Goal: Find contact information: Find contact information

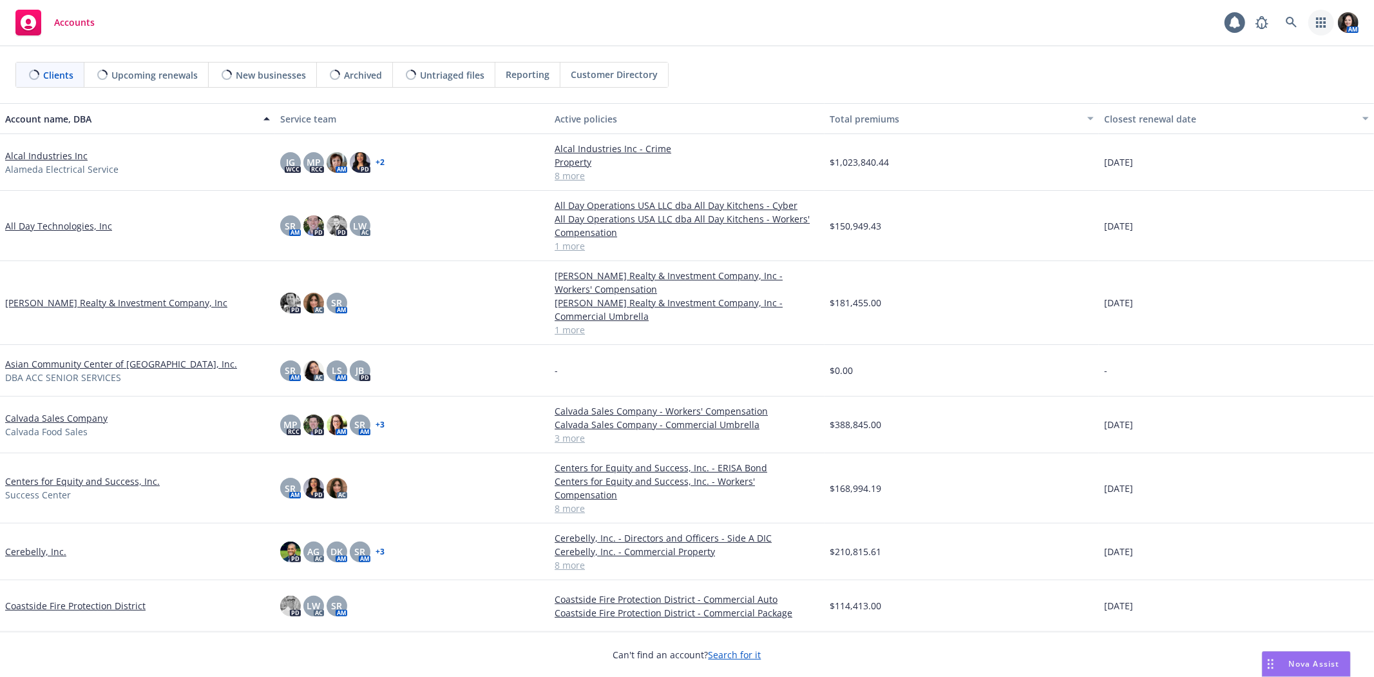
click at [1318, 22] on icon "button" at bounding box center [1322, 22] width 10 height 10
click at [1223, 130] on span "Find trading partner and contact information" at bounding box center [1242, 134] width 159 height 8
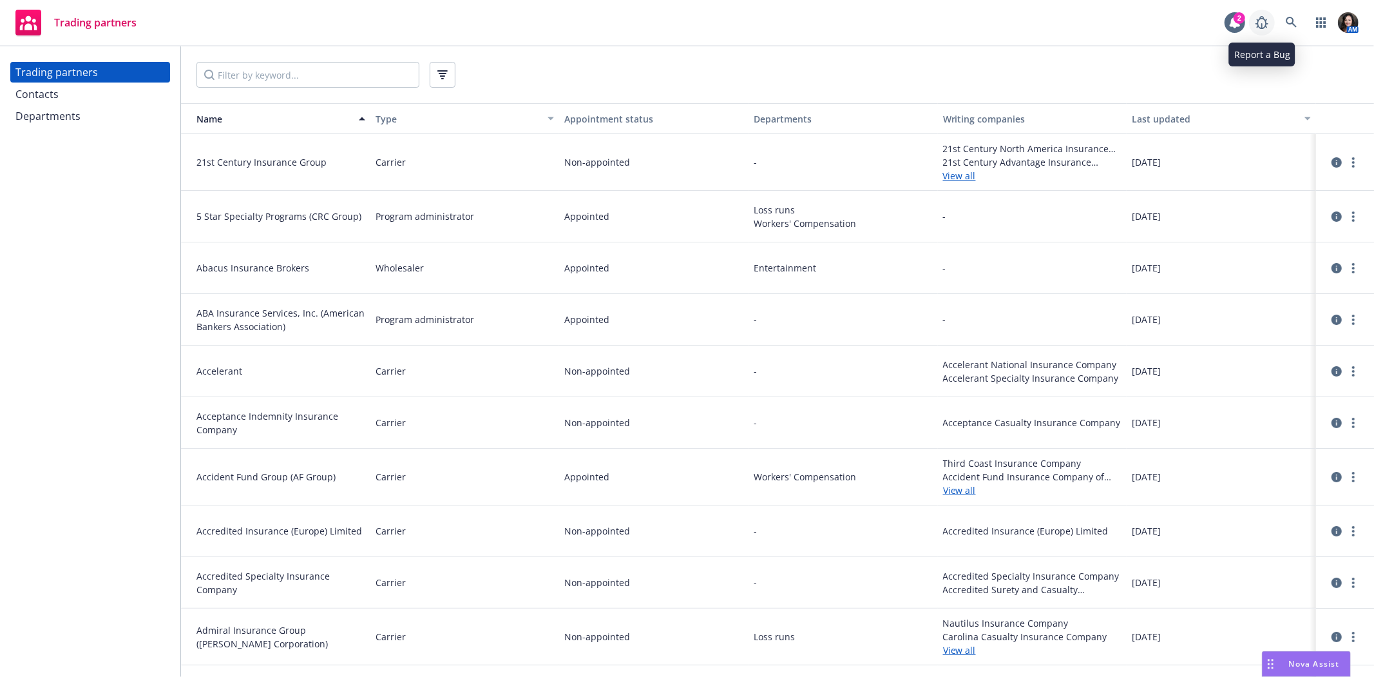
click at [1266, 24] on icon at bounding box center [1262, 22] width 15 height 15
